Goal: Navigation & Orientation: Find specific page/section

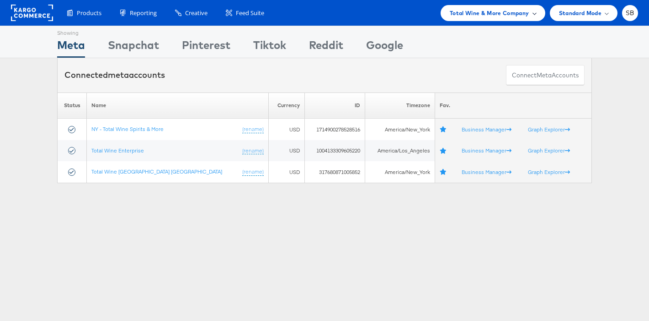
click at [507, 8] on span "Total Wine & More Company" at bounding box center [490, 13] width 80 height 10
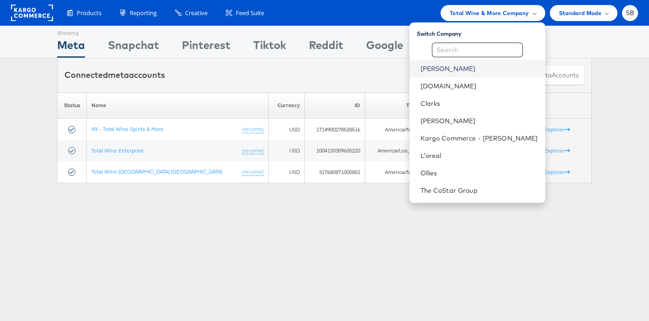
click at [470, 69] on link "Belk" at bounding box center [480, 68] width 118 height 9
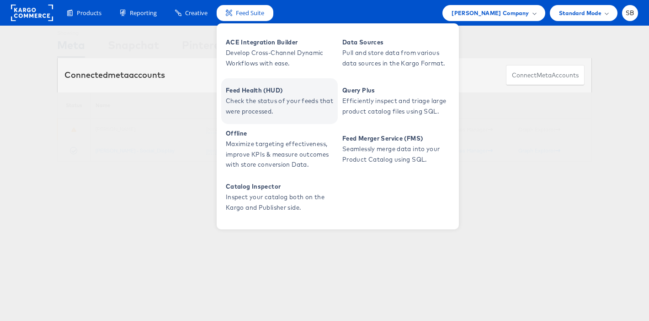
click at [263, 90] on span "Feed Health (HUD)" at bounding box center [281, 90] width 110 height 11
